Goal: Navigation & Orientation: Go to known website

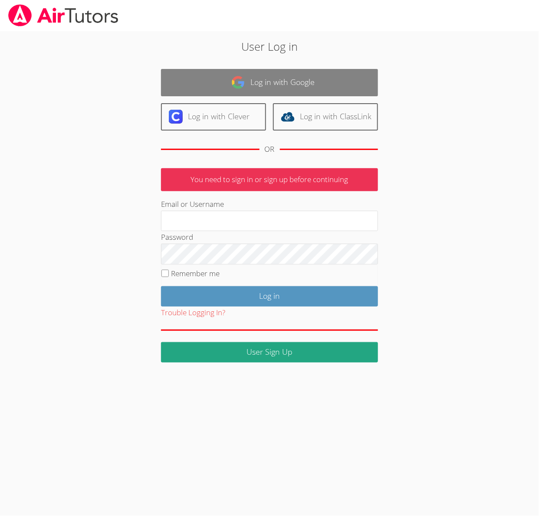
click at [291, 79] on link "Log in with Google" at bounding box center [269, 82] width 217 height 27
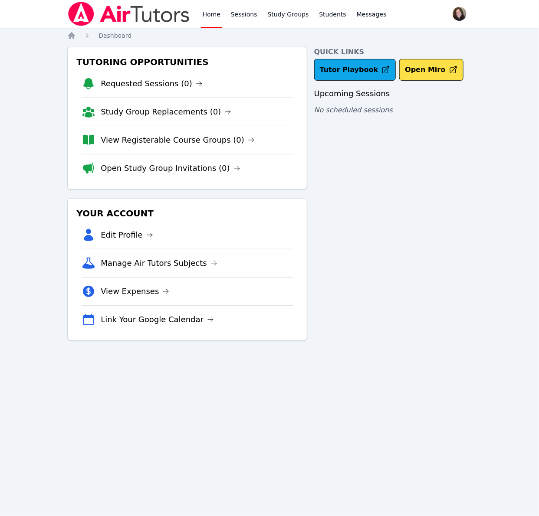
click at [415, 275] on div "Quick Links Tutor Playbook Open Miro Upcoming Sessions No scheduled sessions" at bounding box center [392, 194] width 157 height 294
